Goal: Information Seeking & Learning: Learn about a topic

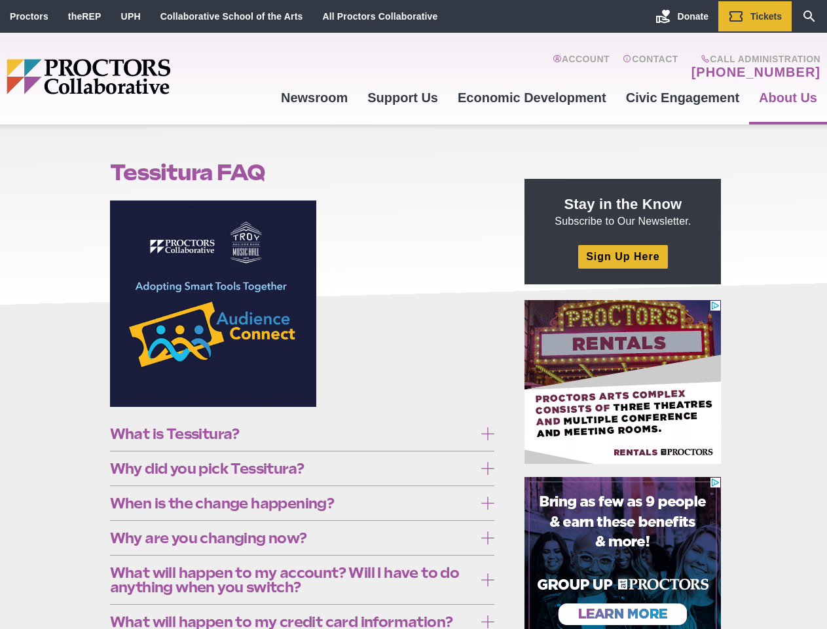
click at [413, 314] on figure at bounding box center [302, 308] width 385 height 216
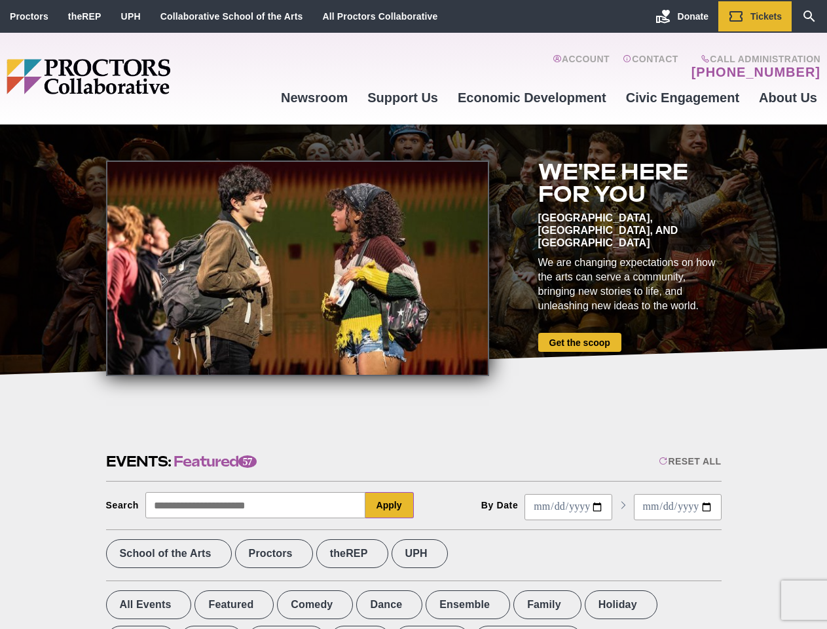
click at [413, 314] on div at bounding box center [297, 267] width 383 height 215
click at [689, 461] on div "Reset All" at bounding box center [690, 461] width 62 height 10
click at [390, 505] on button "Apply" at bounding box center [389, 505] width 48 height 26
